Goal: Information Seeking & Learning: Learn about a topic

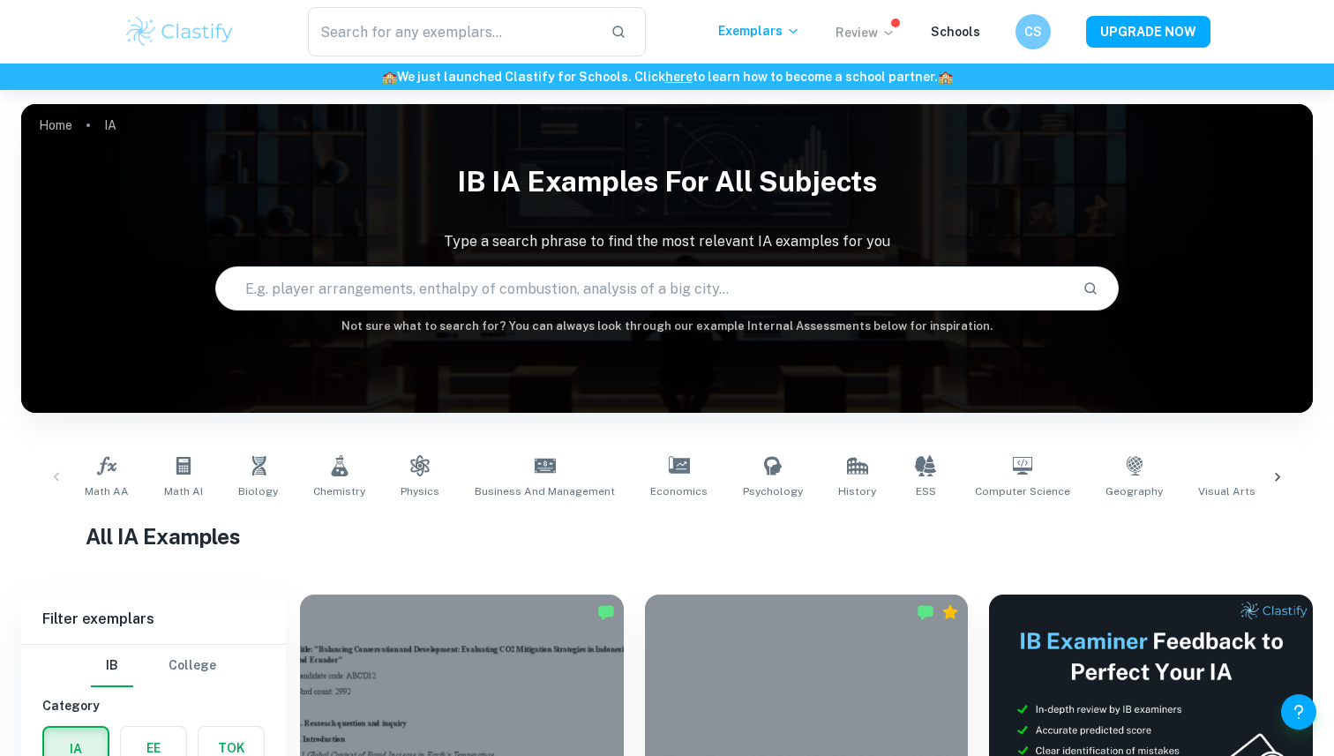
click at [892, 33] on icon at bounding box center [888, 33] width 8 height 4
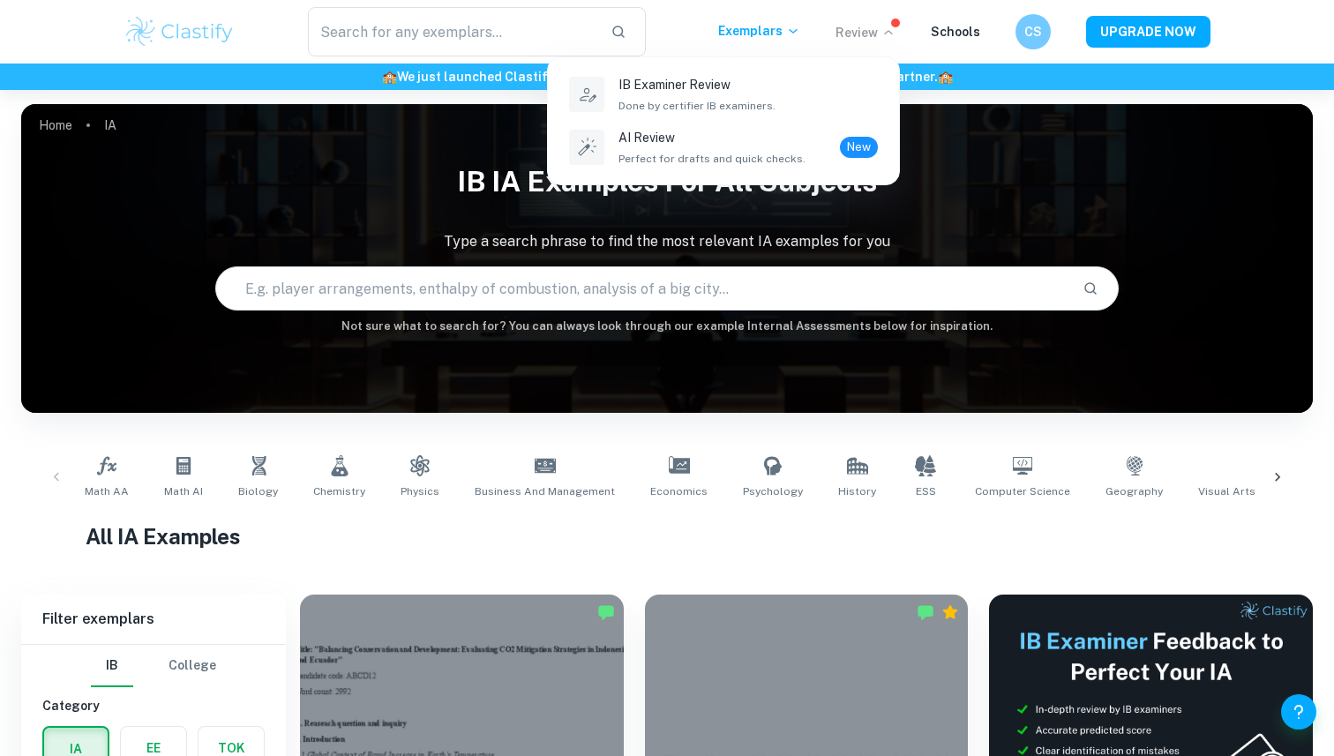
click at [894, 33] on div at bounding box center [667, 378] width 1334 height 756
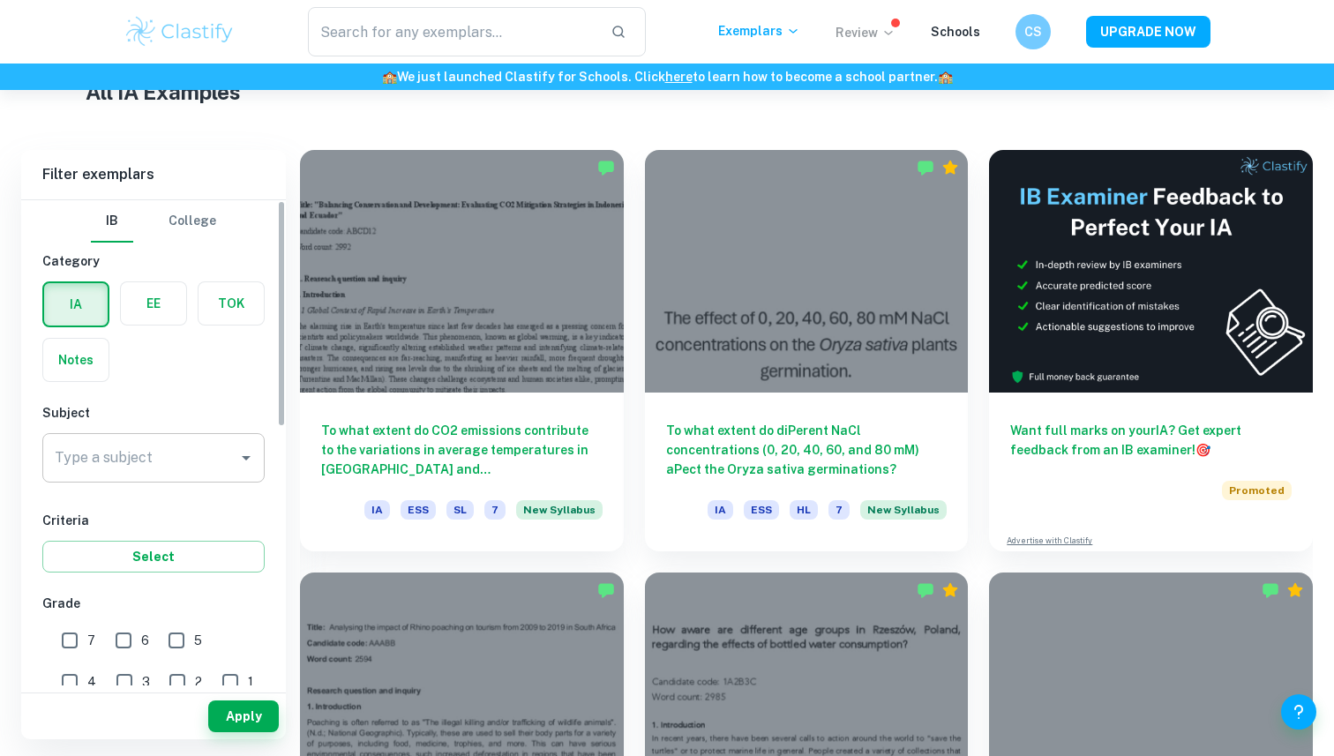
scroll to position [459, 0]
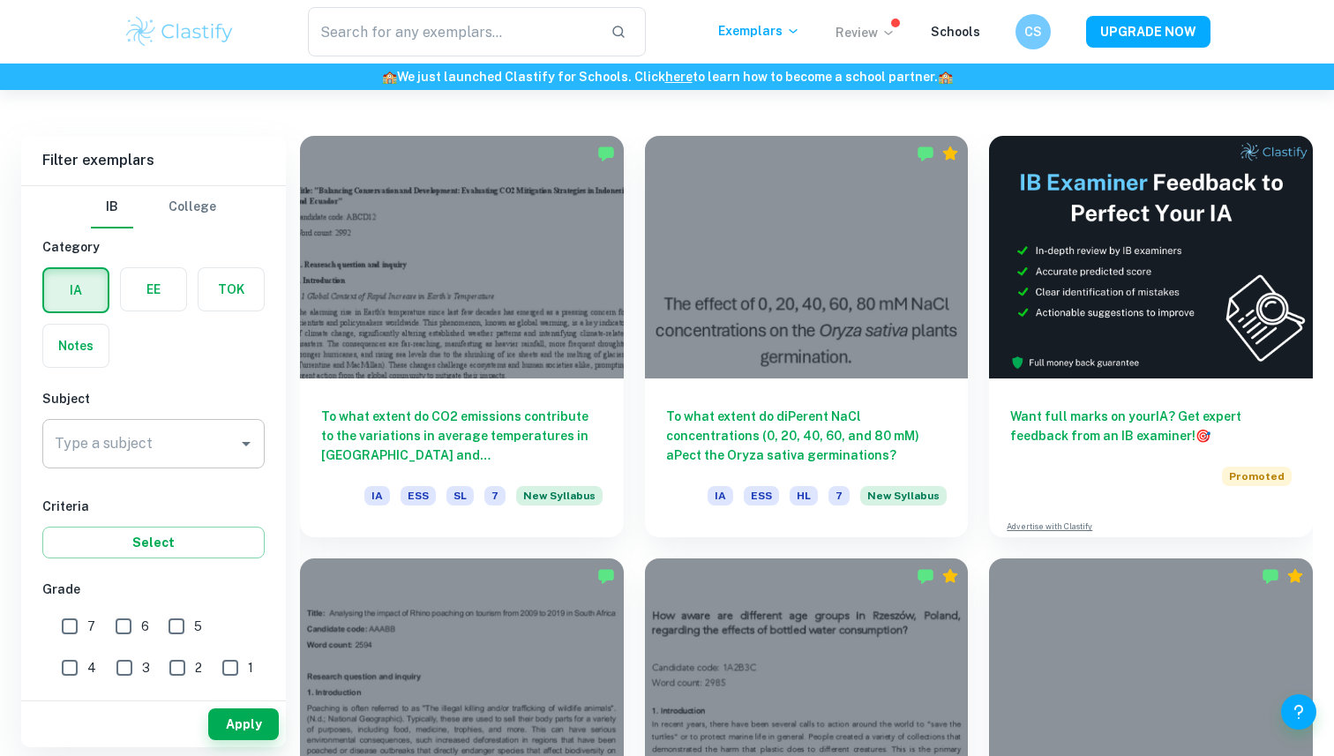
click at [217, 450] on input "Type a subject" at bounding box center [140, 444] width 180 height 34
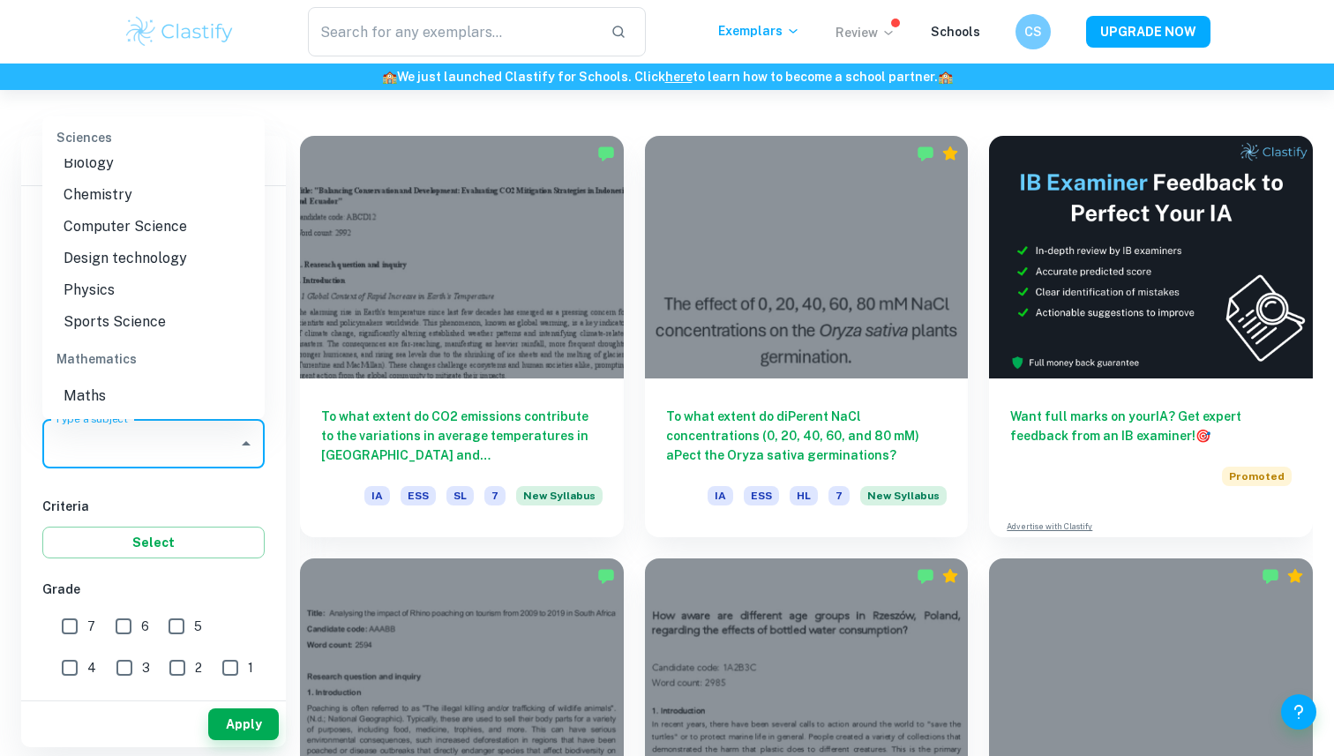
scroll to position [2241, 0]
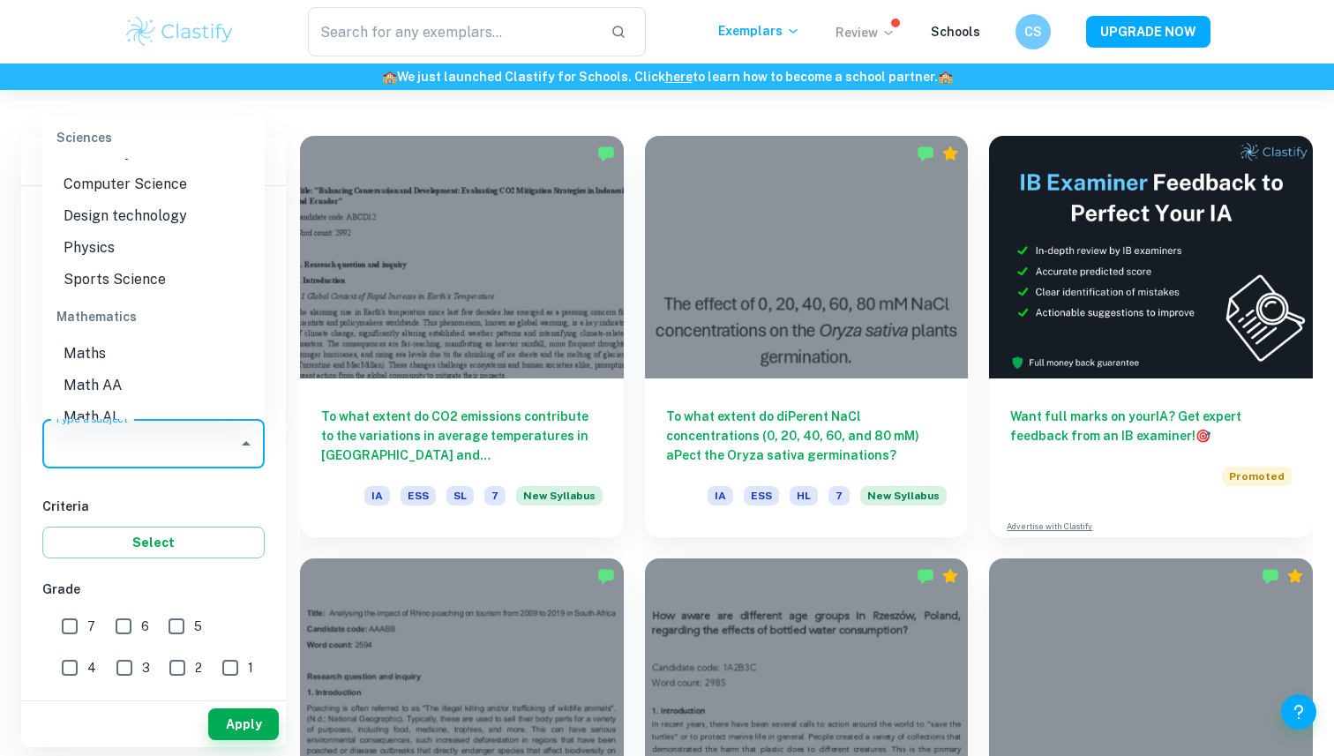
click at [120, 232] on li "Physics" at bounding box center [153, 248] width 222 height 32
type input "Physics"
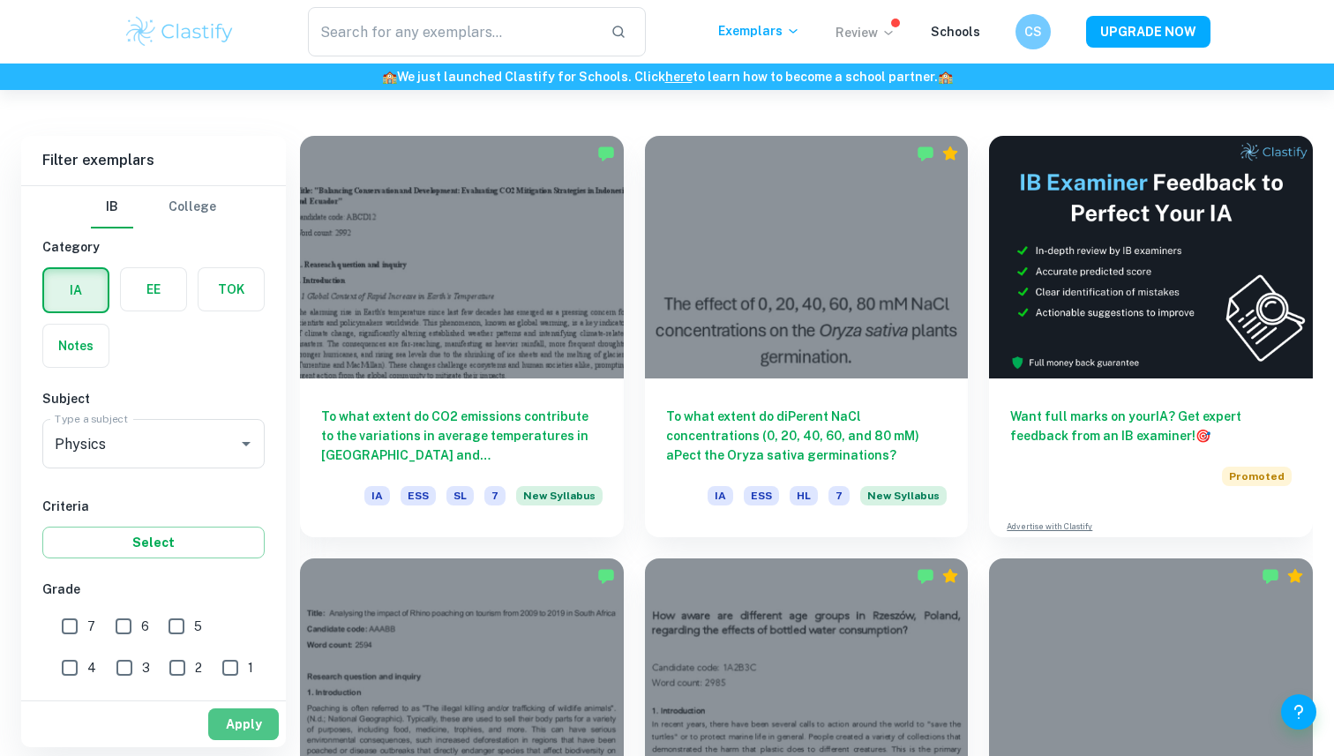
click at [227, 718] on button "Apply" at bounding box center [243, 724] width 71 height 32
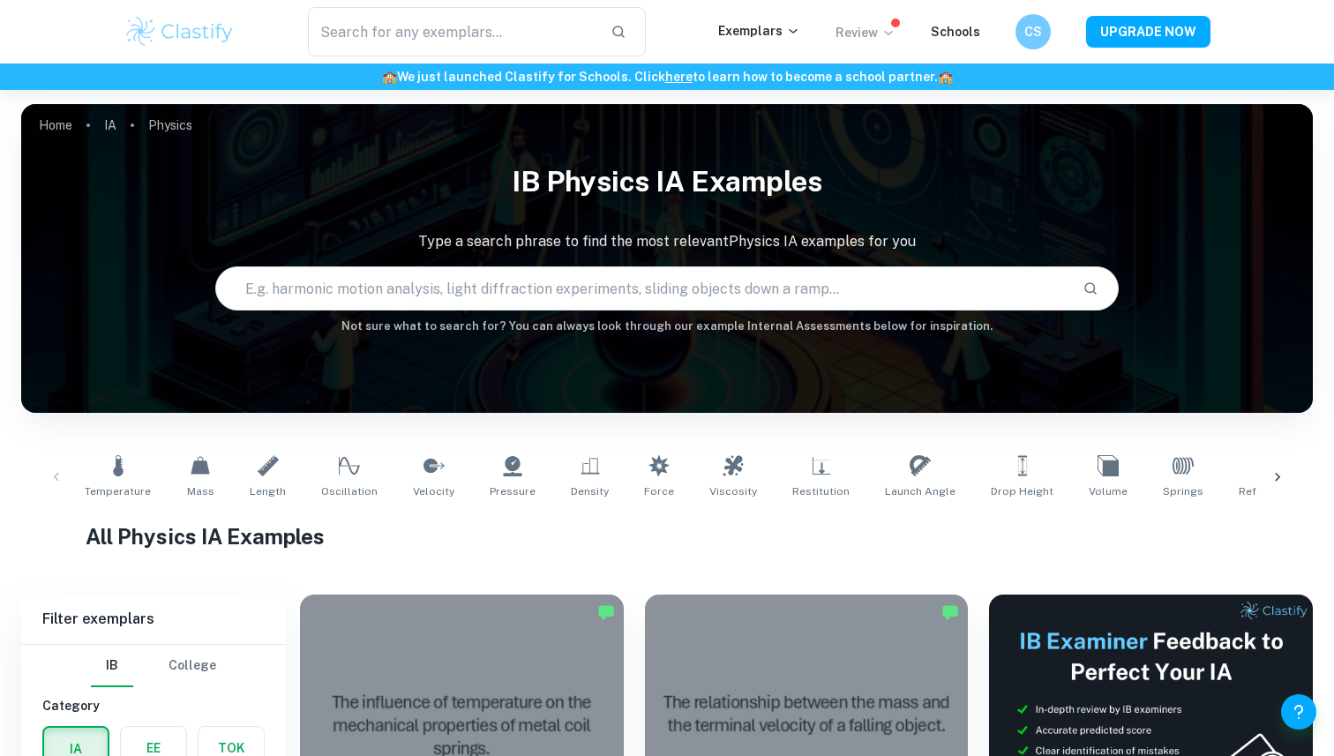
scroll to position [580, 0]
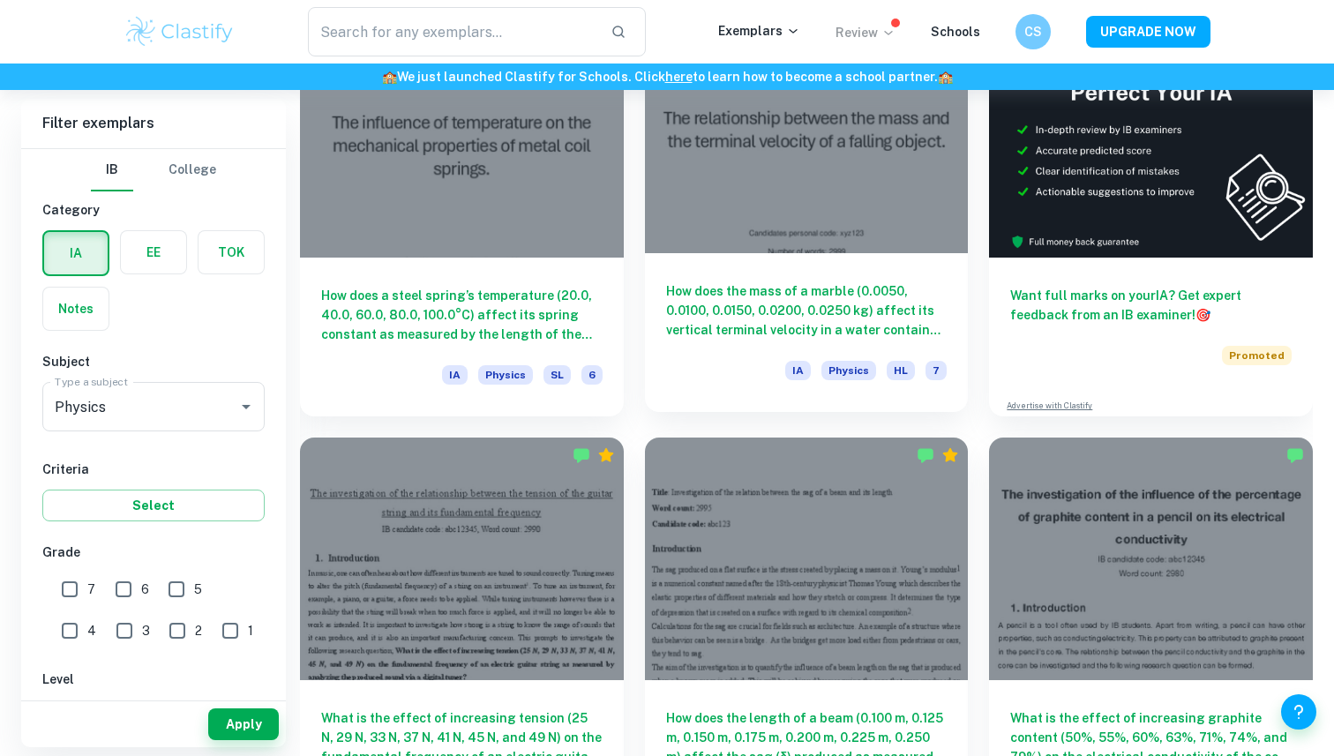
click at [724, 330] on h6 "How does the mass of a marble (0.0050, 0.0100, 0.0150, 0.0200, 0.0250 kg) affec…" at bounding box center [806, 310] width 281 height 58
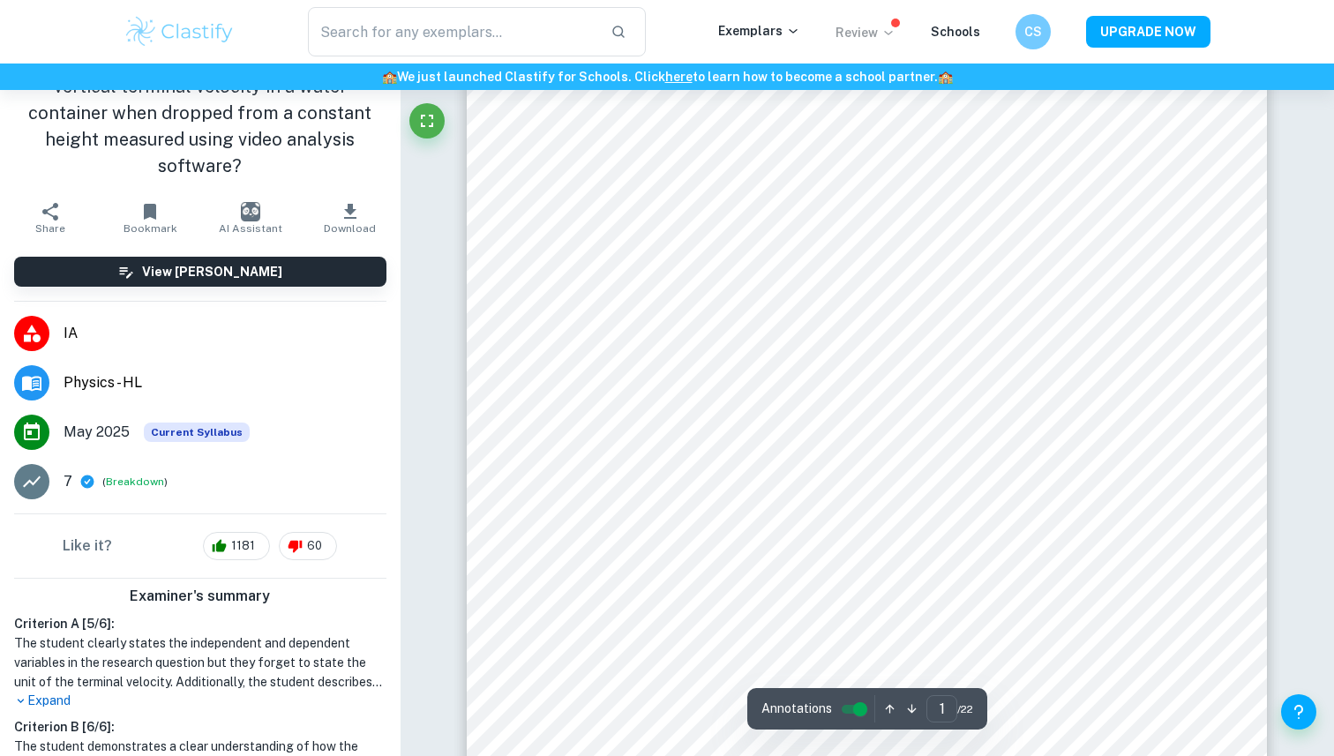
scroll to position [98, 0]
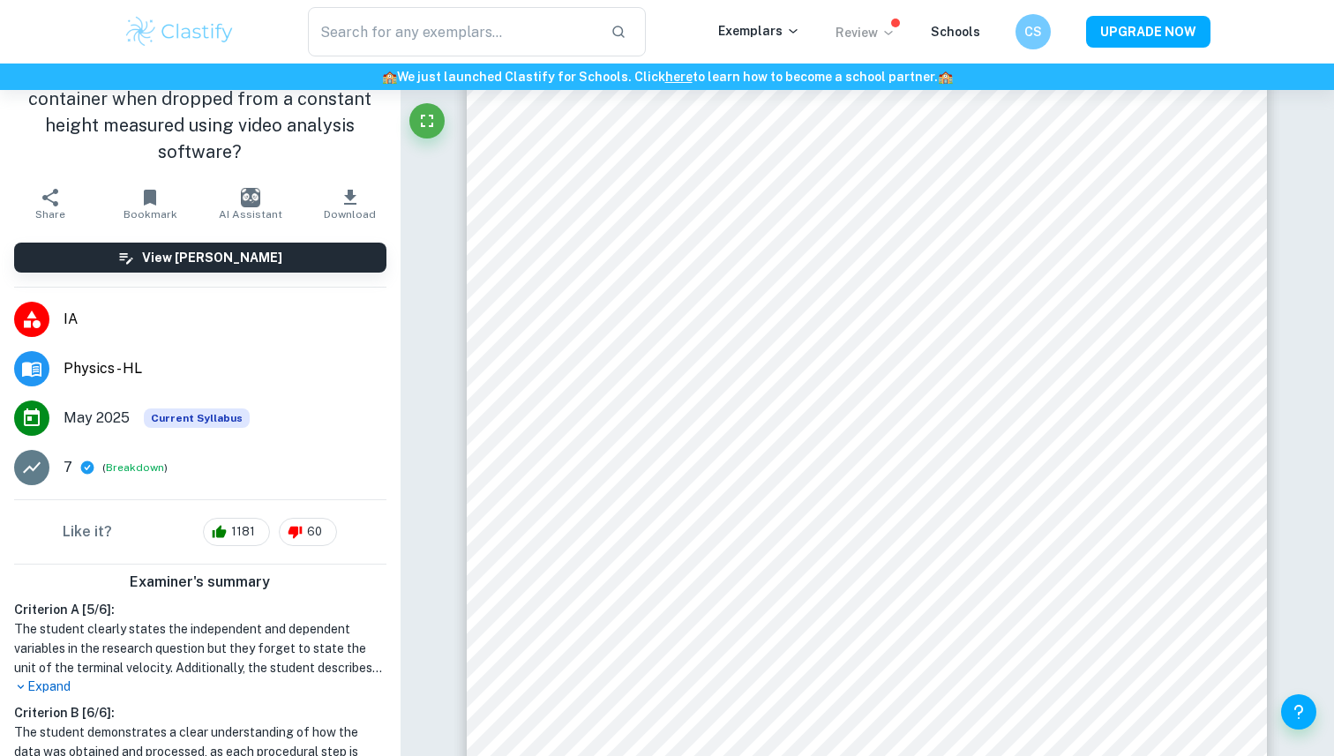
click at [63, 677] on p "Expand" at bounding box center [200, 686] width 372 height 19
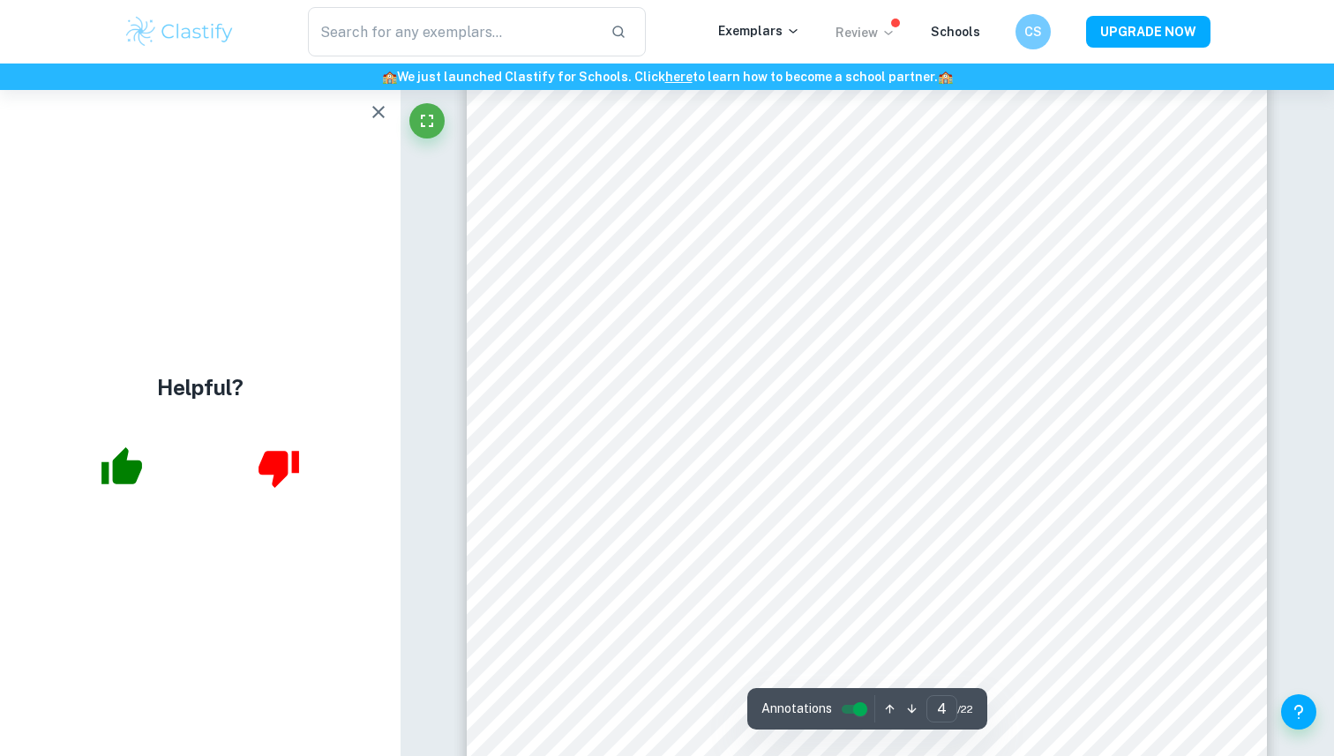
scroll to position [4162, 0]
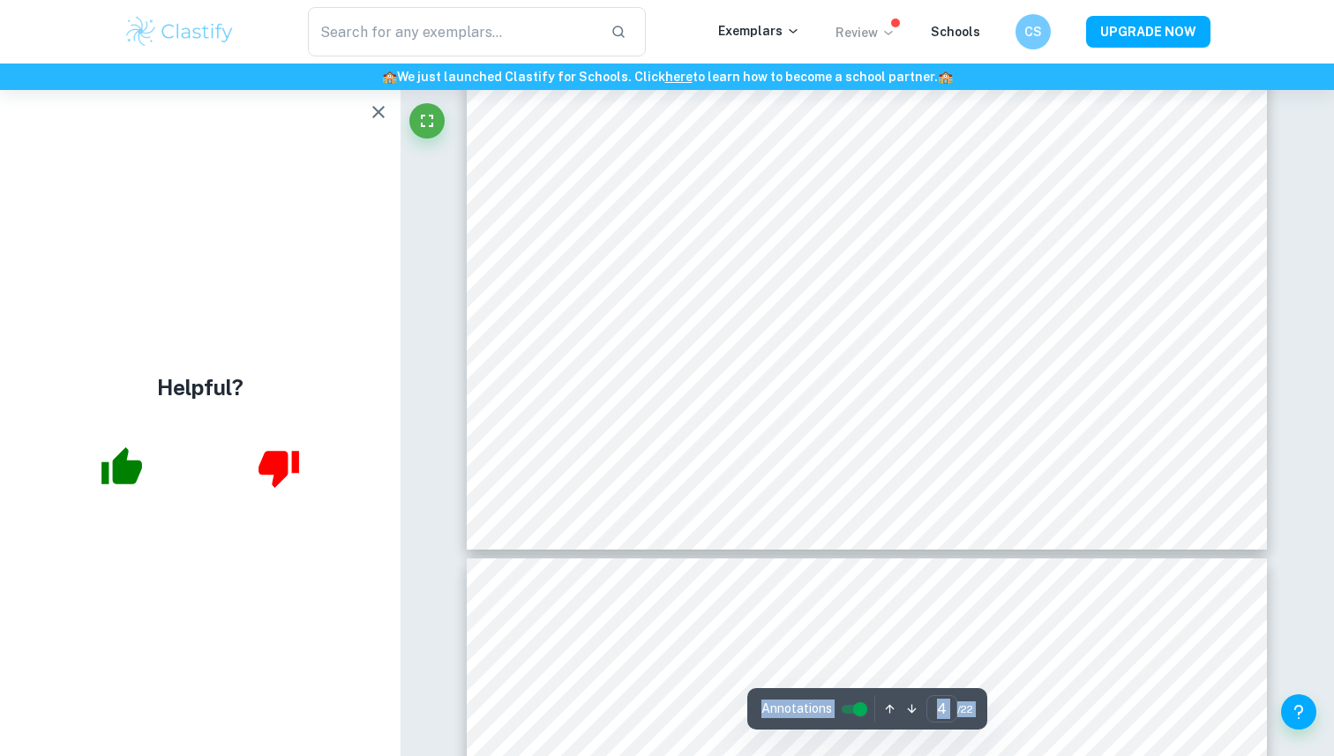
scroll to position [4425, 0]
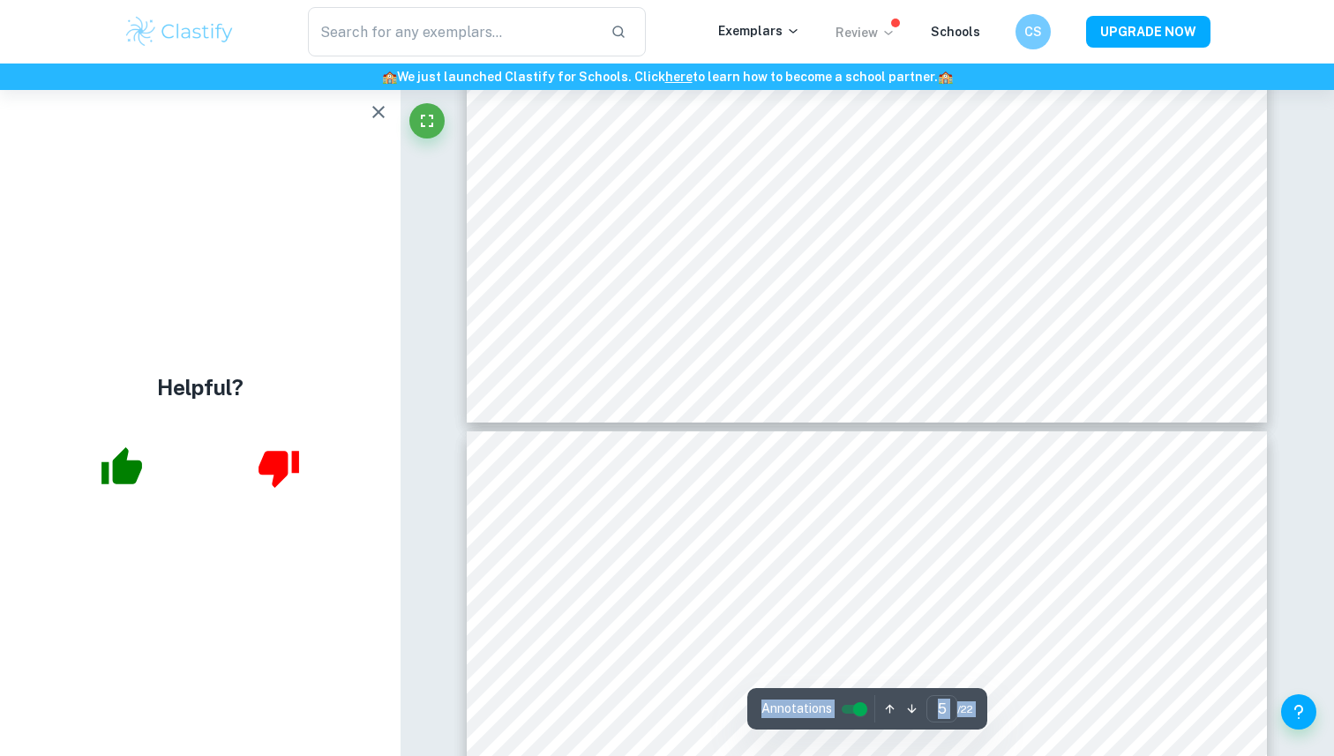
type input "6"
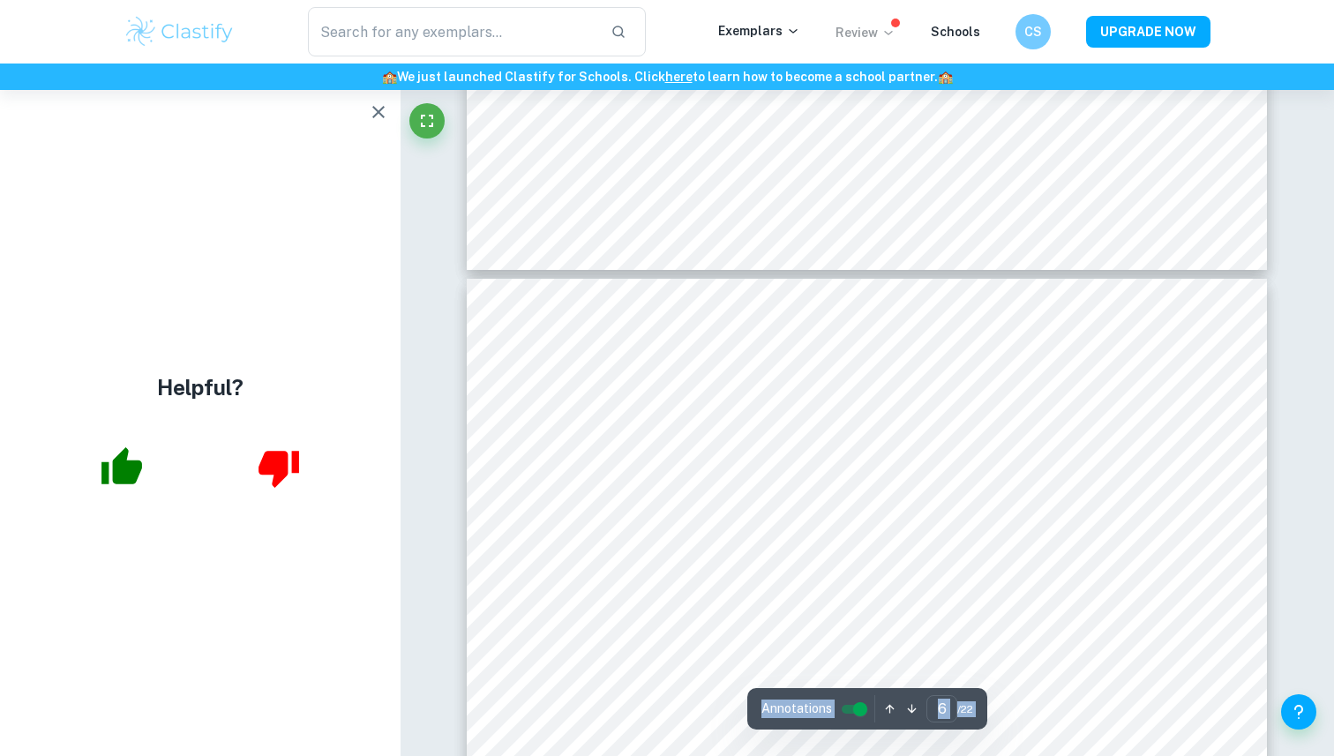
scroll to position [5789, 0]
